Goal: Use online tool/utility: Utilize a website feature to perform a specific function

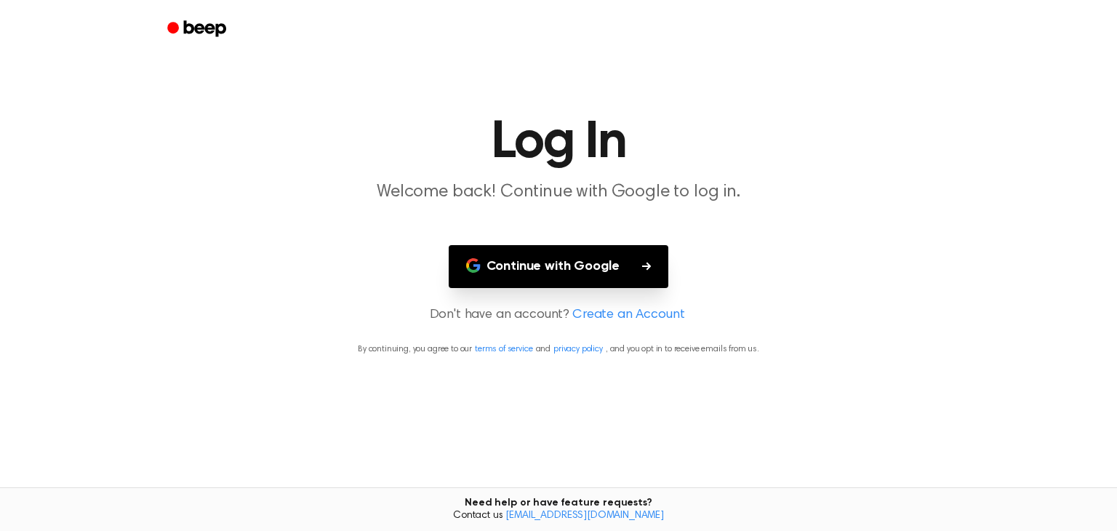
click at [551, 266] on button "Continue with Google" at bounding box center [559, 266] width 220 height 43
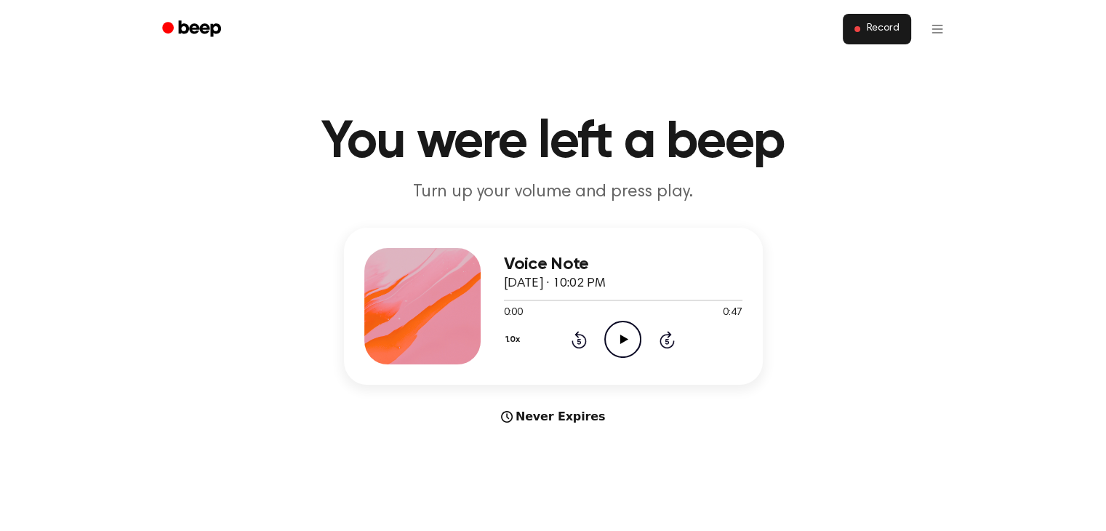
click at [881, 30] on span "Record" at bounding box center [882, 29] width 33 height 13
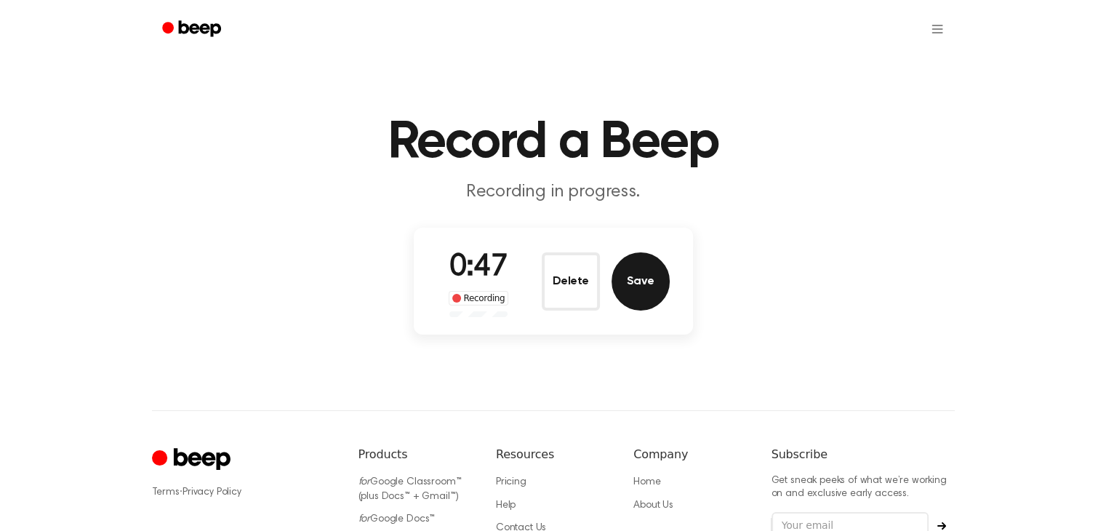
click at [638, 281] on button "Save" at bounding box center [640, 281] width 58 height 58
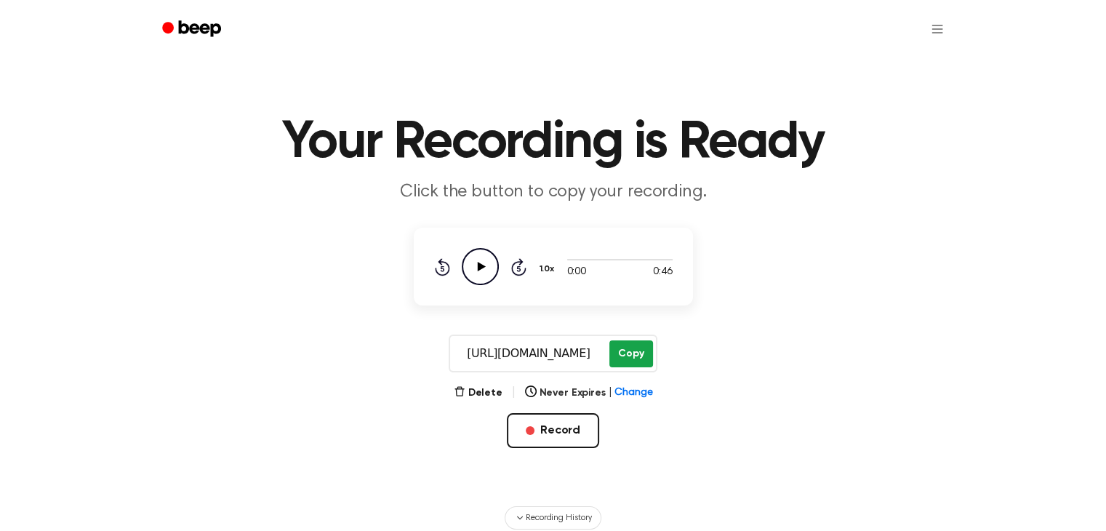
click at [630, 355] on button "Copy" at bounding box center [630, 353] width 43 height 27
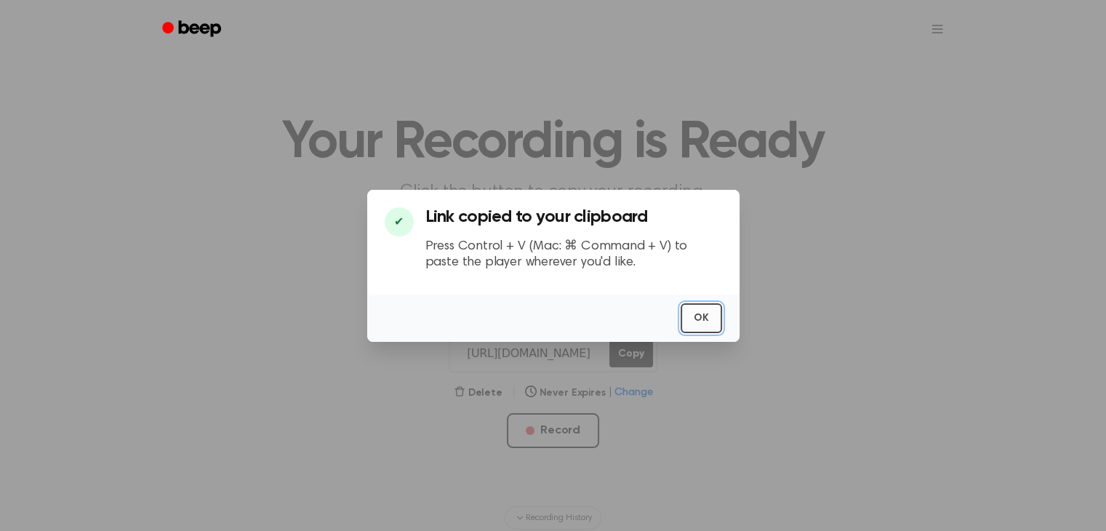
click at [705, 313] on button "OK" at bounding box center [701, 318] width 41 height 30
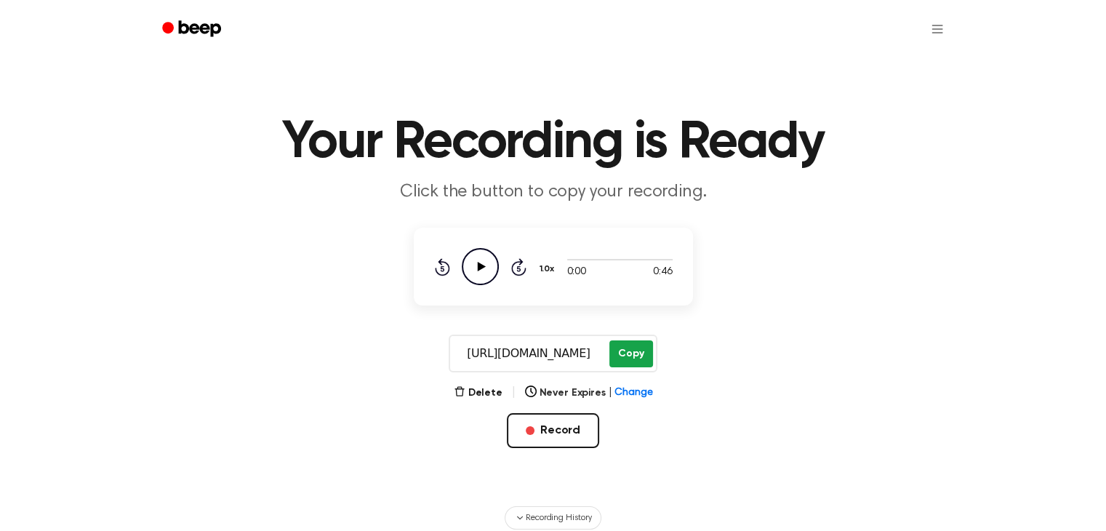
click at [625, 354] on button "Copy" at bounding box center [630, 353] width 43 height 27
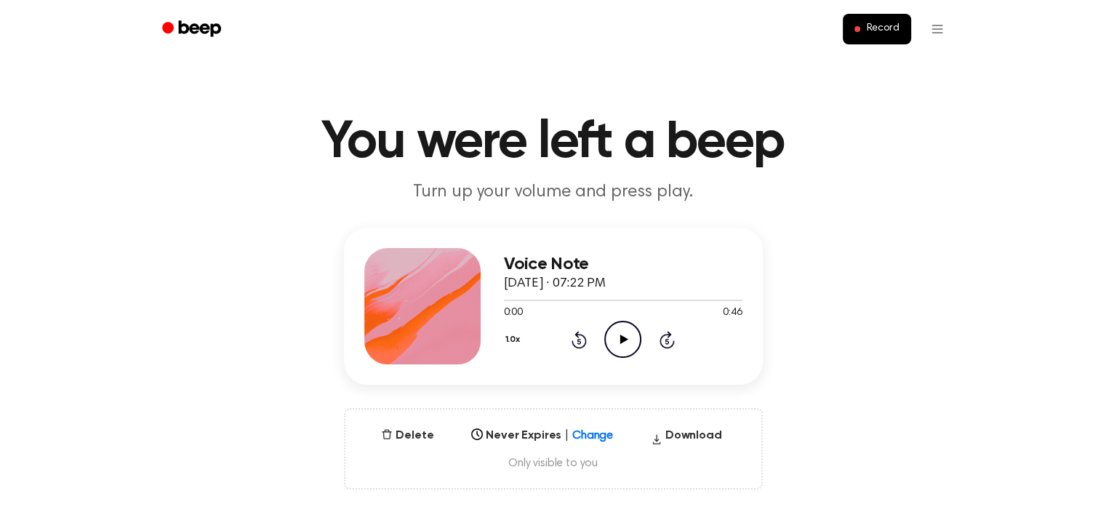
click at [625, 337] on icon at bounding box center [624, 338] width 8 height 9
